Goal: Task Accomplishment & Management: Use online tool/utility

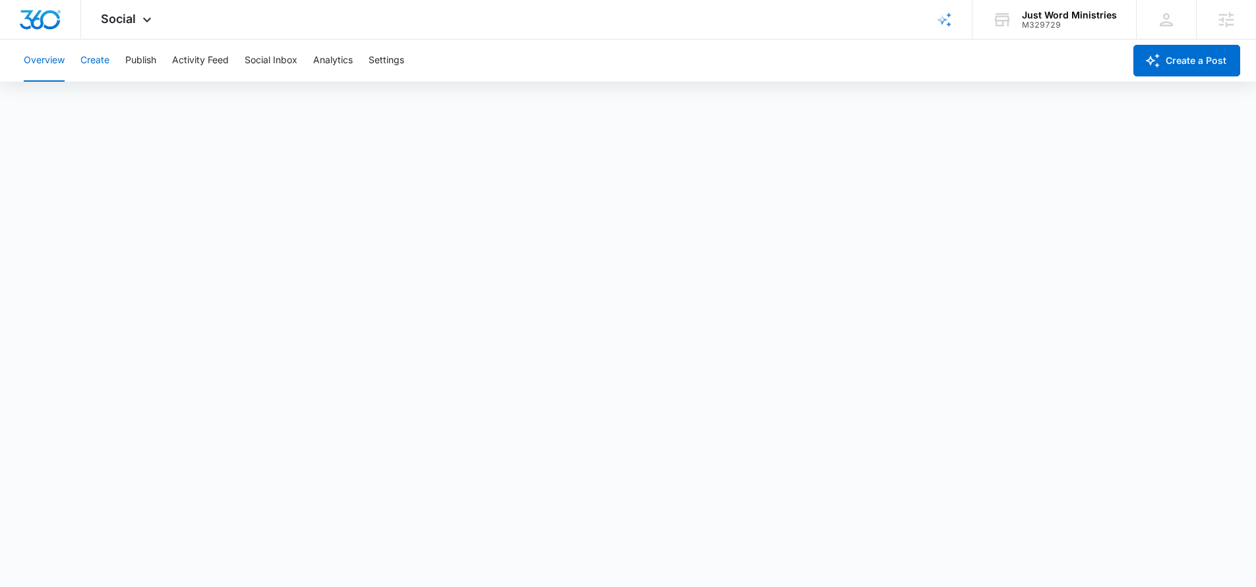
click at [98, 59] on button "Create" at bounding box center [94, 61] width 29 height 42
click at [144, 54] on button "Publish" at bounding box center [140, 61] width 31 height 42
click at [90, 58] on button "Create" at bounding box center [94, 61] width 29 height 42
click at [125, 103] on button "Approvals" at bounding box center [129, 100] width 44 height 37
